Goal: Task Accomplishment & Management: Manage account settings

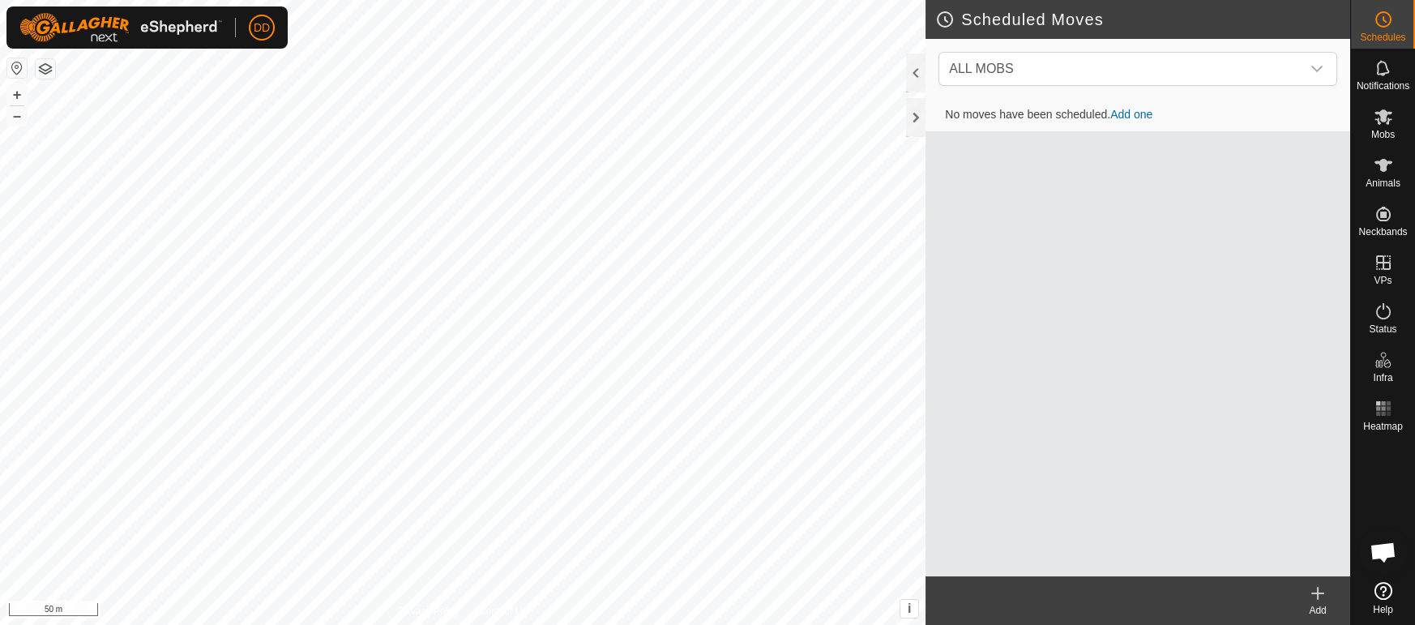
scroll to position [3938, 0]
click at [1379, 169] on icon at bounding box center [1383, 165] width 19 height 19
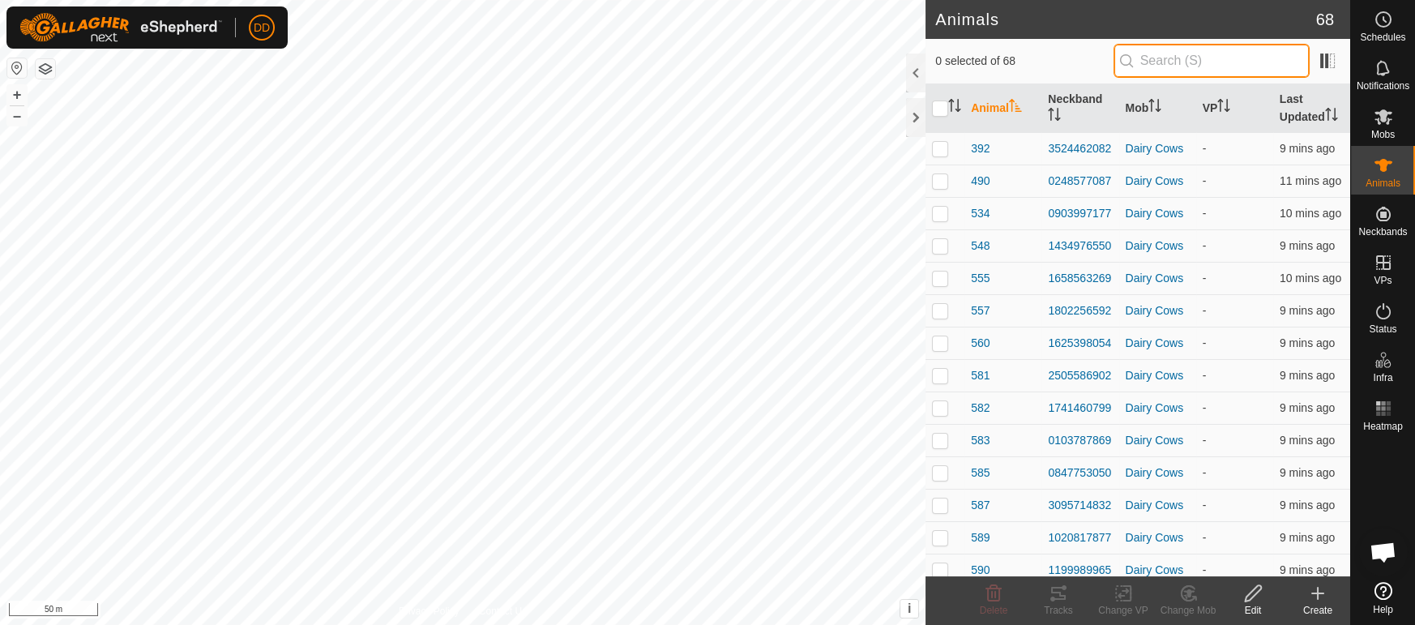
click at [1207, 62] on input "text" at bounding box center [1212, 61] width 196 height 34
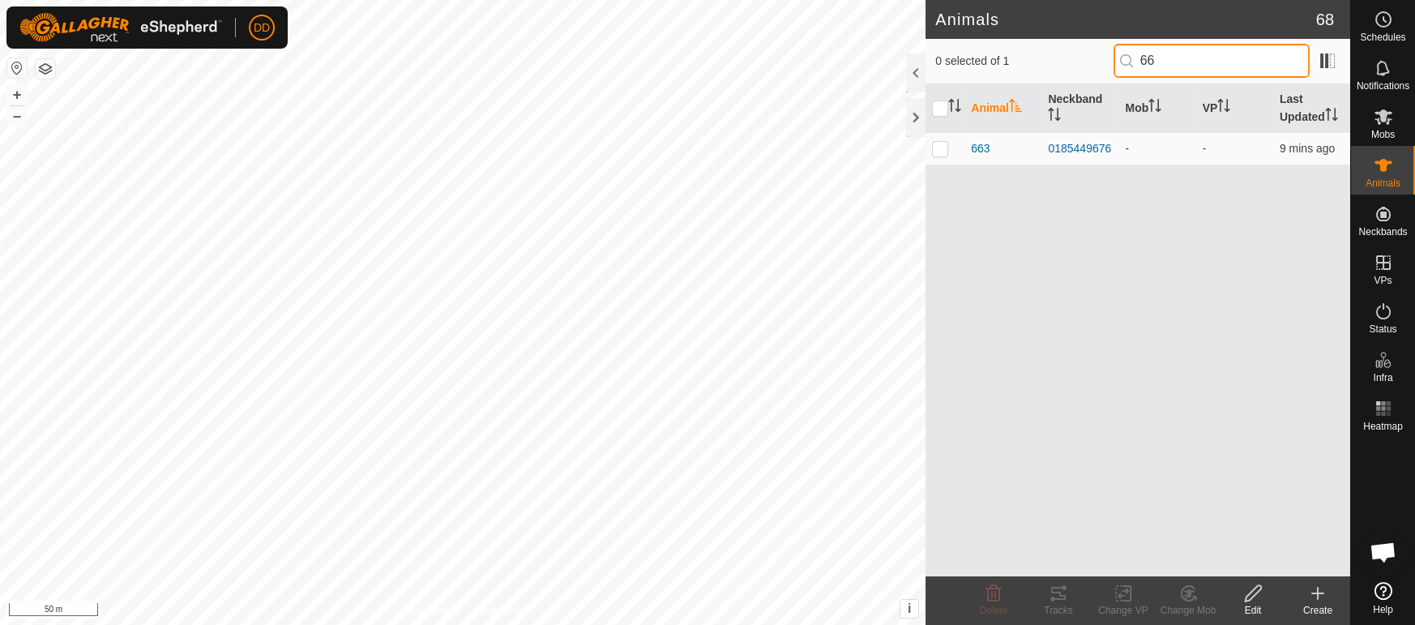
type input "6"
type input "619"
click at [938, 148] on p-checkbox at bounding box center [940, 148] width 16 height 13
checkbox input "true"
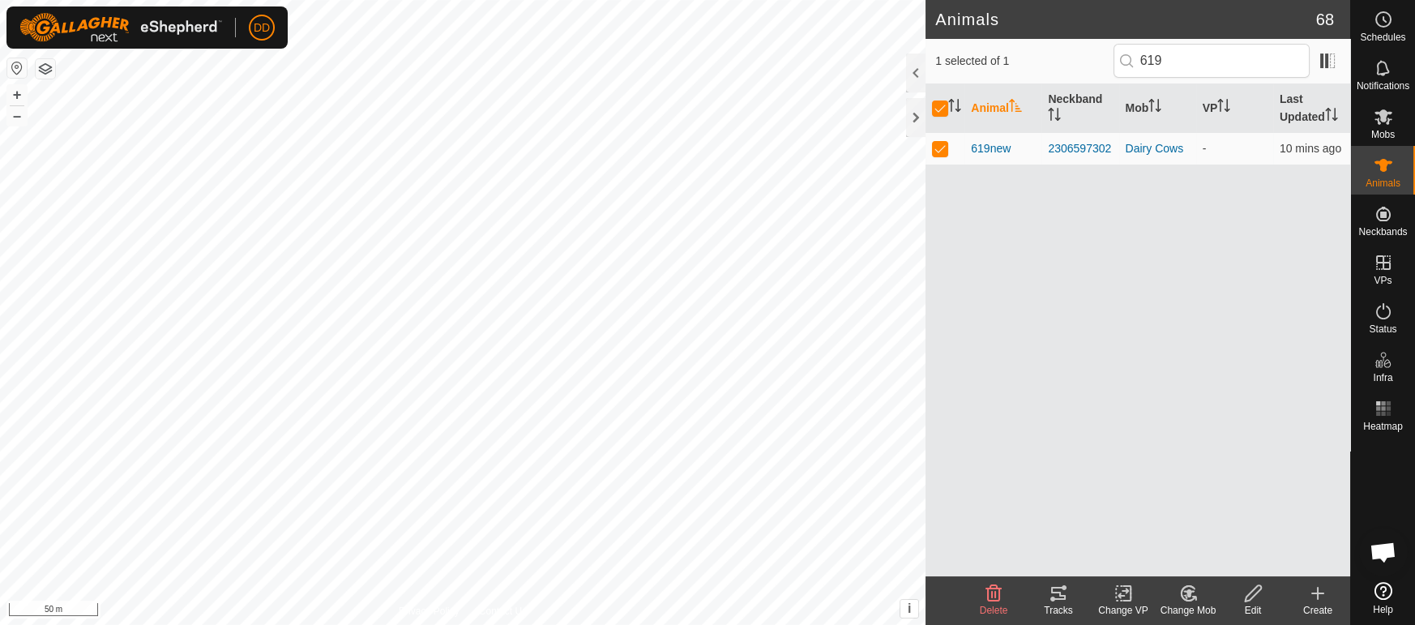
click at [1174, 594] on change-mob-svg-icon at bounding box center [1188, 593] width 65 height 19
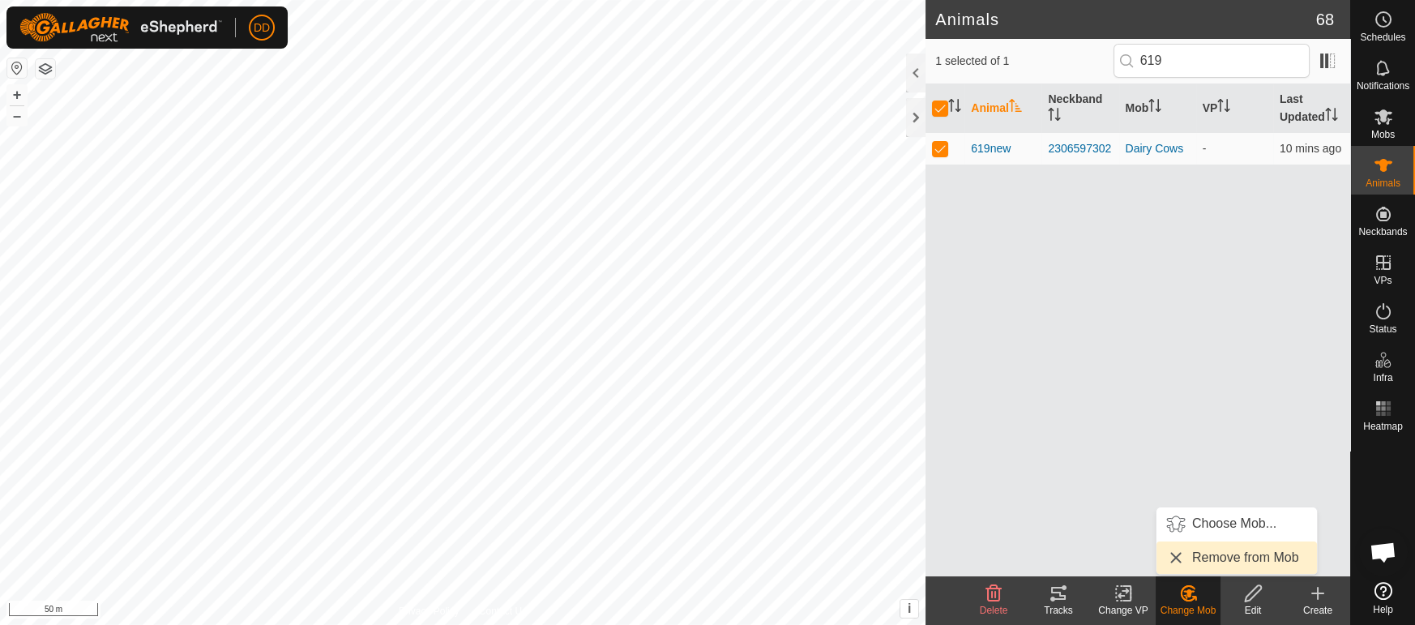
click at [1226, 558] on link "Remove from Mob" at bounding box center [1237, 557] width 160 height 32
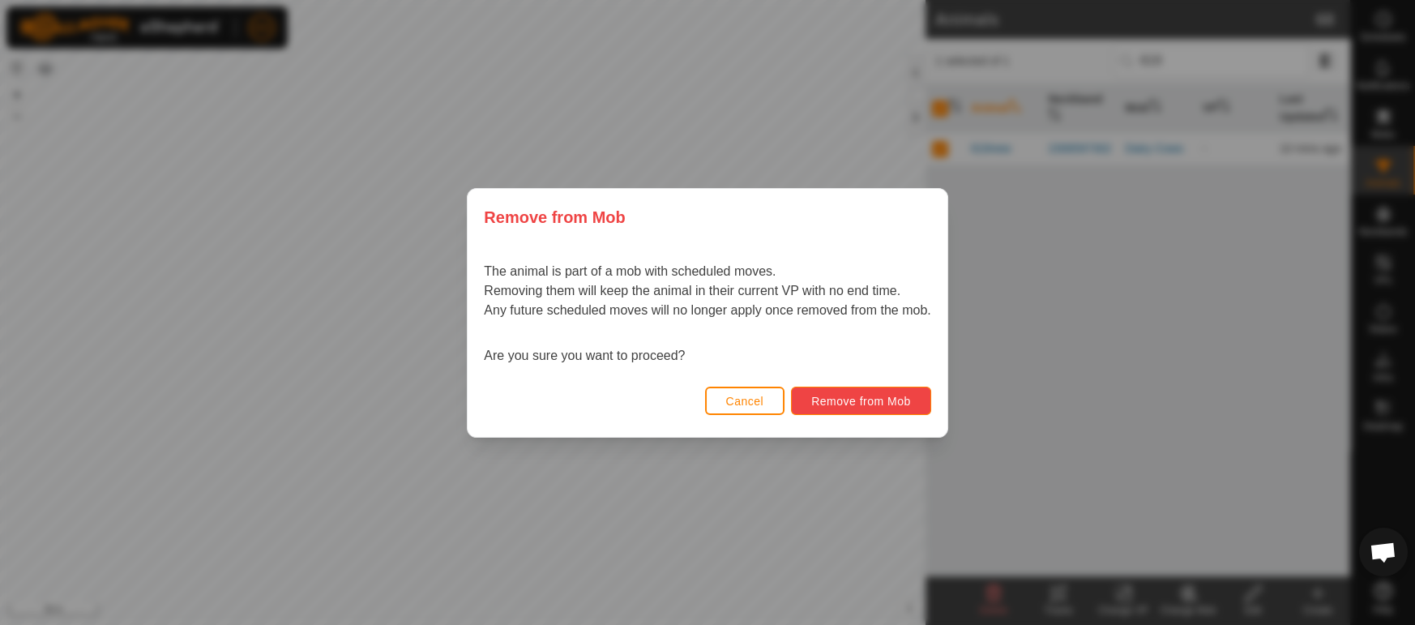
click at [905, 395] on span "Remove from Mob" at bounding box center [861, 401] width 100 height 13
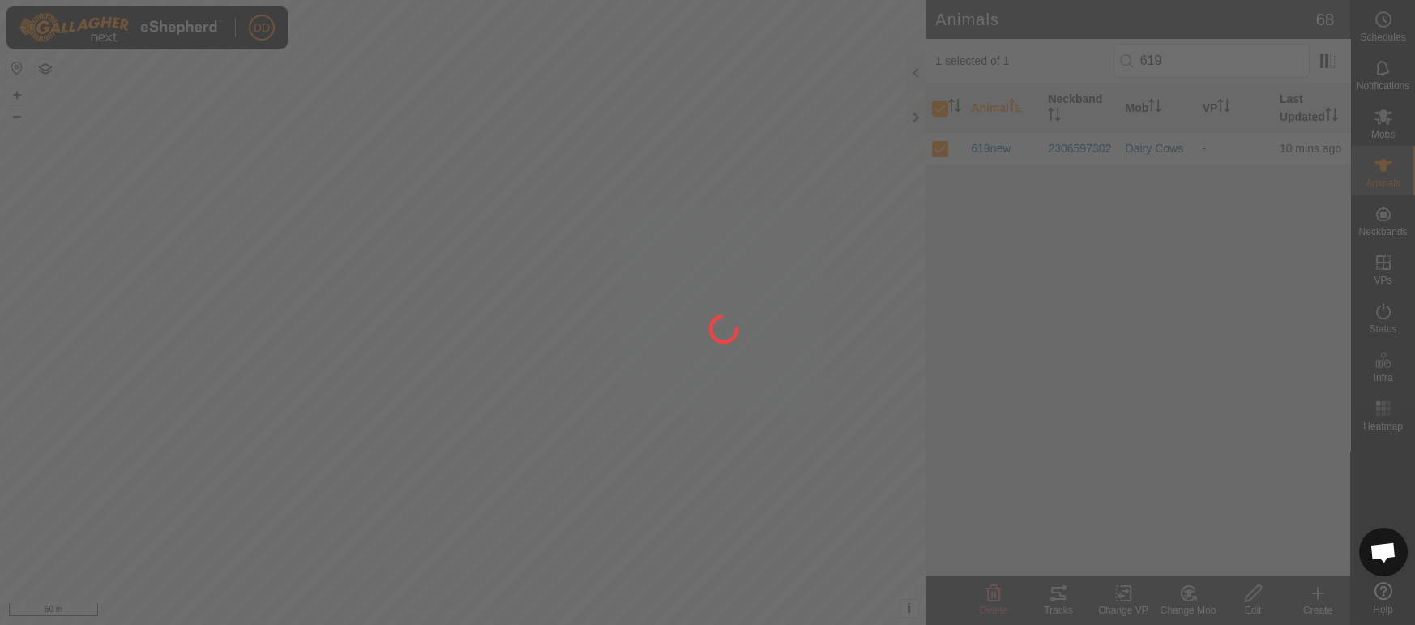
checkbox input "false"
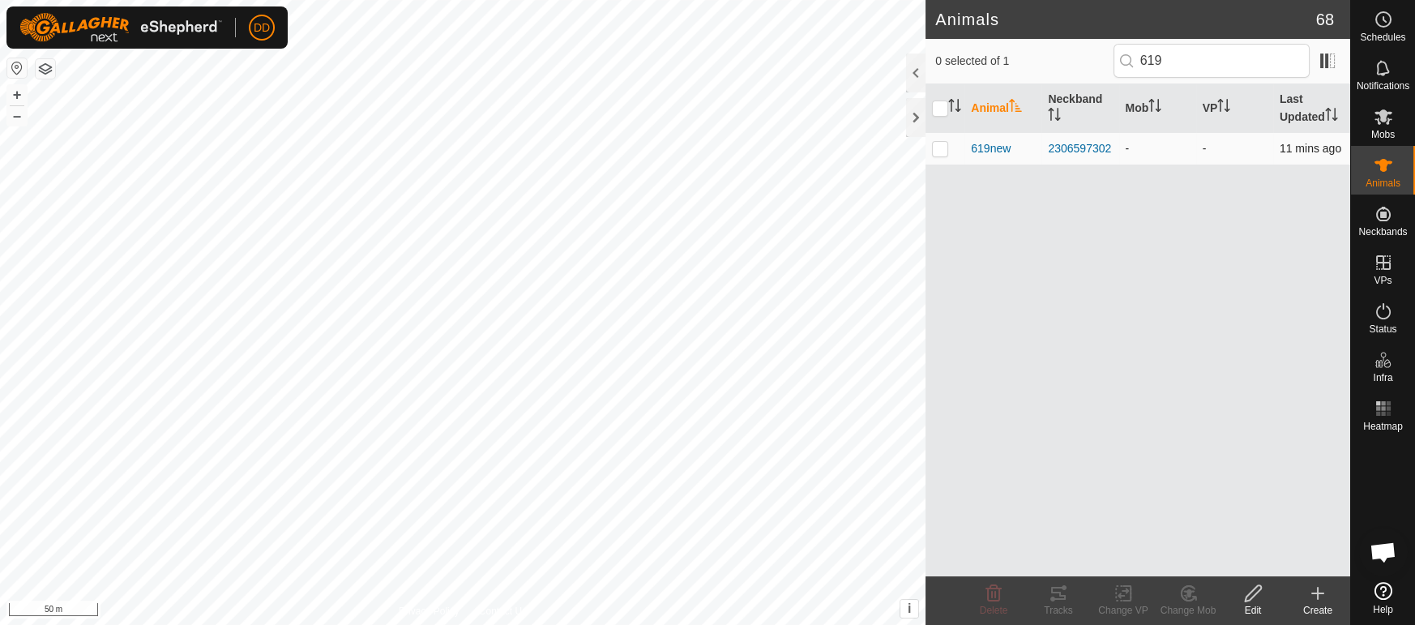
click at [936, 158] on td at bounding box center [945, 148] width 39 height 32
checkbox input "true"
click at [1251, 603] on div "Edit" at bounding box center [1253, 610] width 65 height 15
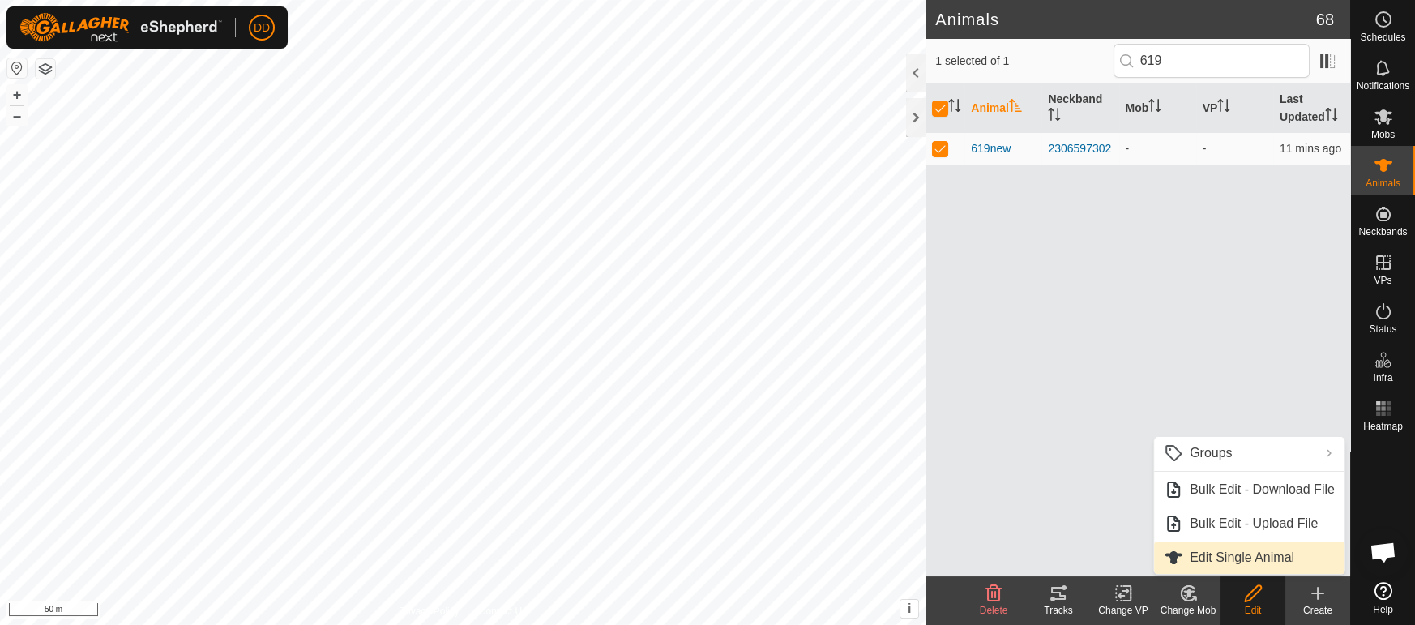
click at [1255, 567] on link "Edit Single Animal" at bounding box center [1249, 557] width 190 height 32
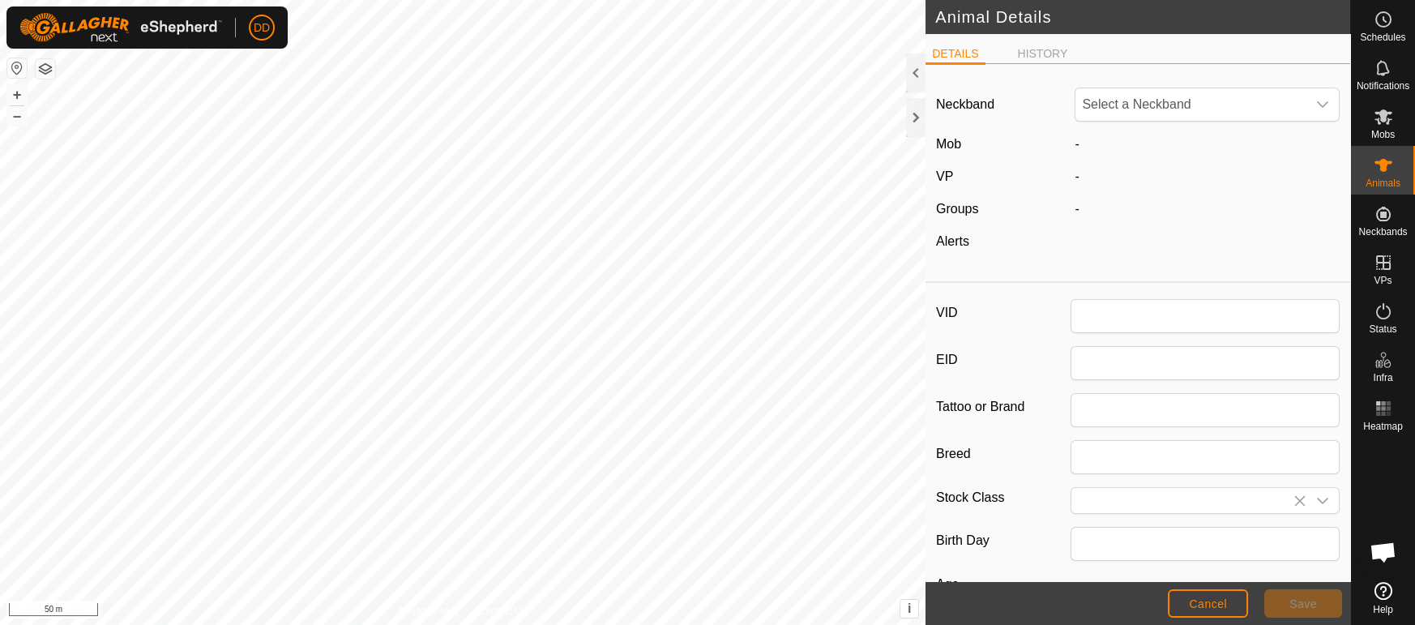
type input "619new"
type input "0"
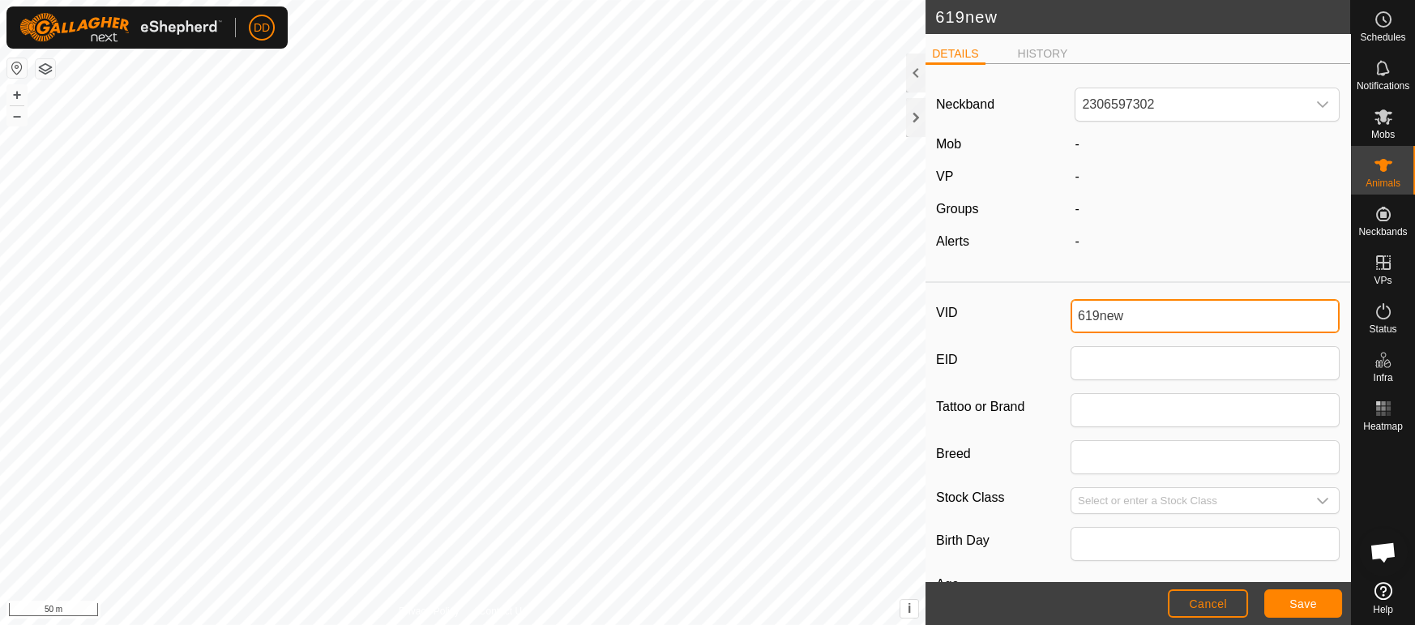
drag, startPoint x: 1156, startPoint y: 314, endPoint x: 941, endPoint y: 310, distance: 214.8
click at [941, 310] on div "VID 619new" at bounding box center [1138, 316] width 404 height 34
click at [1283, 608] on button "Save" at bounding box center [1303, 603] width 78 height 28
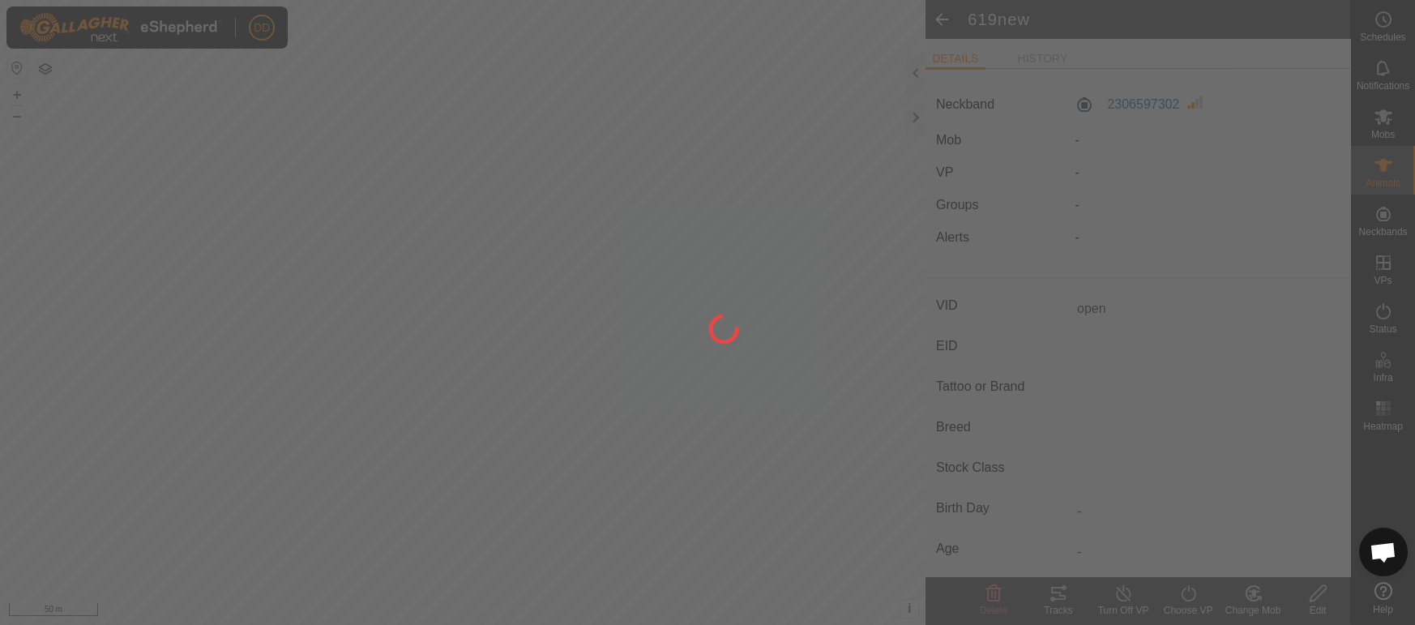
type input "619new"
type input "-"
type input "0 kg"
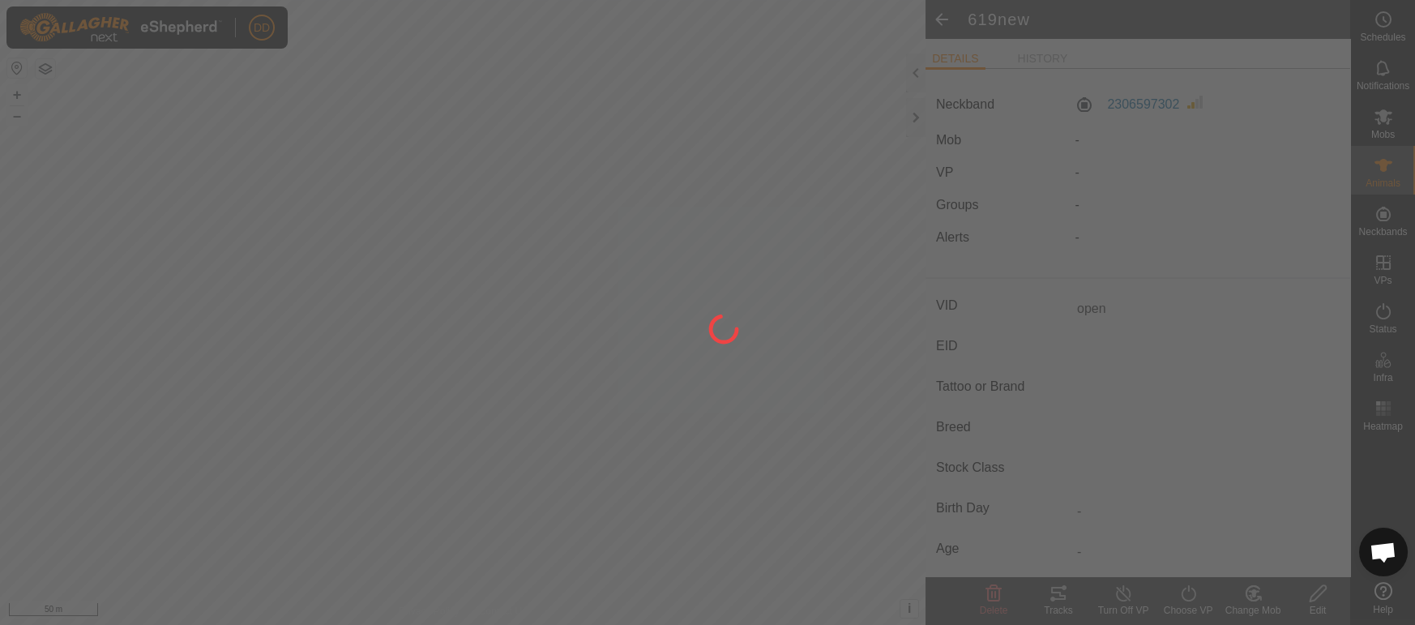
type input "-"
type input "open"
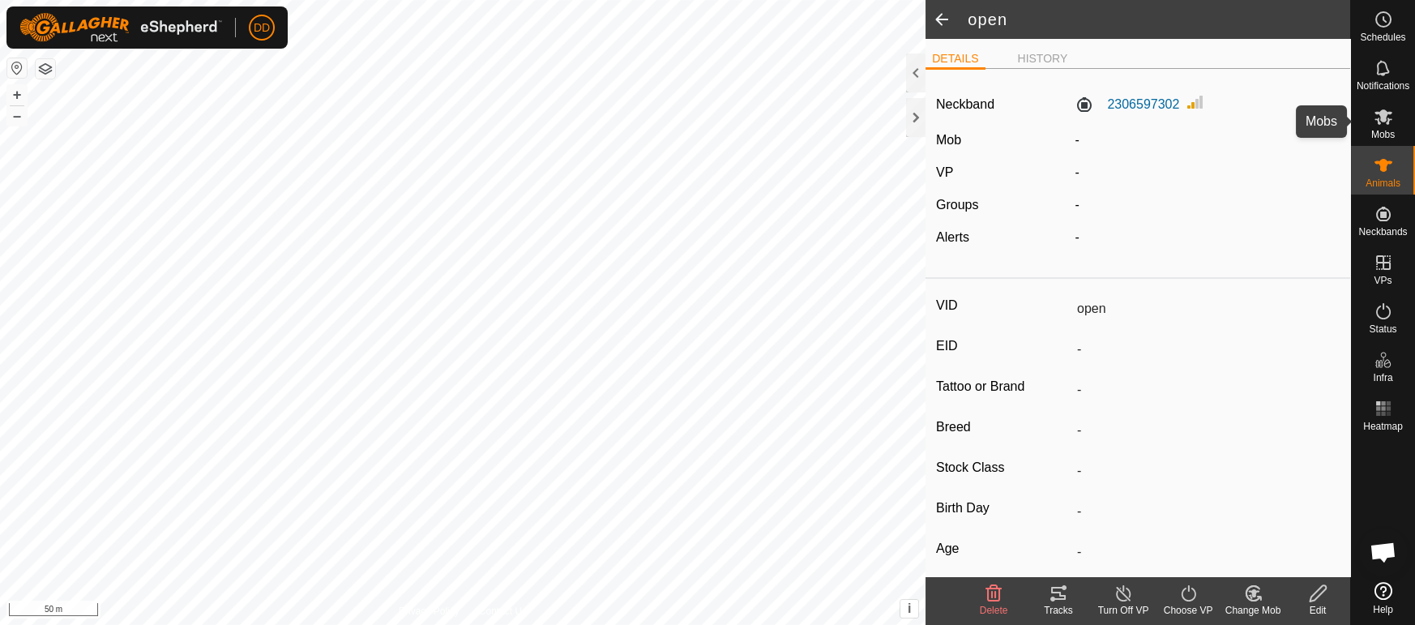
click at [1391, 126] on es-mob-svg-icon at bounding box center [1383, 117] width 29 height 26
